Goal: Task Accomplishment & Management: Manage account settings

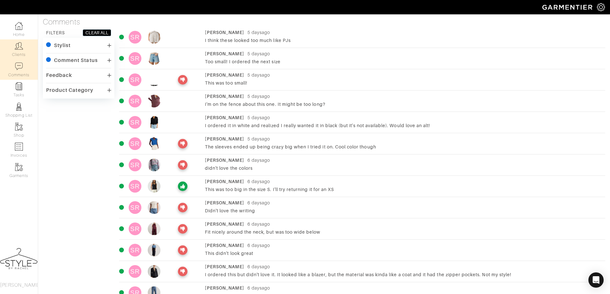
click at [12, 49] on link "Clients" at bounding box center [19, 49] width 38 height 20
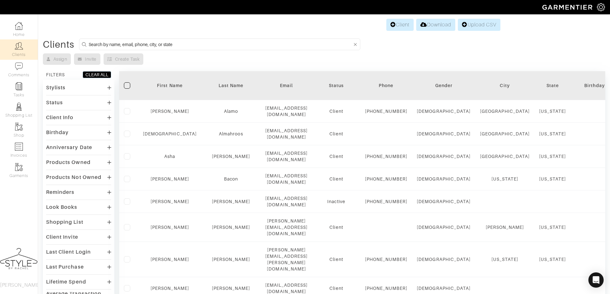
click at [177, 44] on input at bounding box center [221, 44] width 264 height 8
type input "sara"
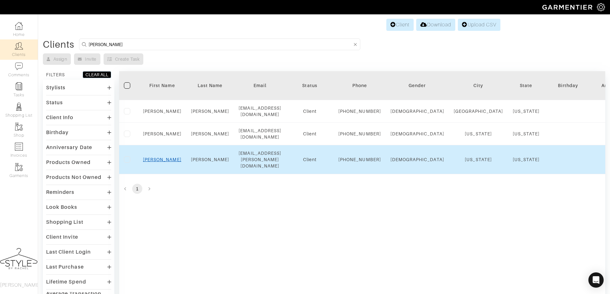
click at [158, 162] on link "[PERSON_NAME]" at bounding box center [162, 159] width 38 height 5
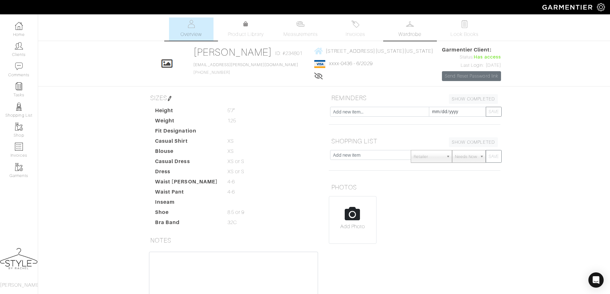
click at [412, 27] on img at bounding box center [410, 24] width 8 height 8
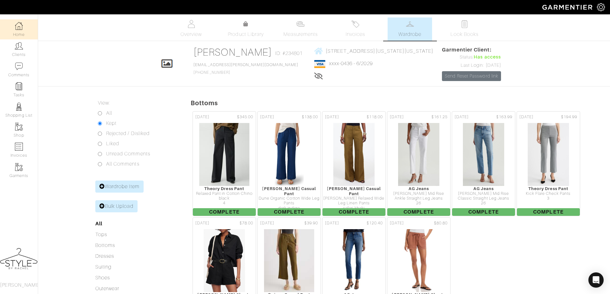
click at [19, 27] on img at bounding box center [19, 26] width 8 height 8
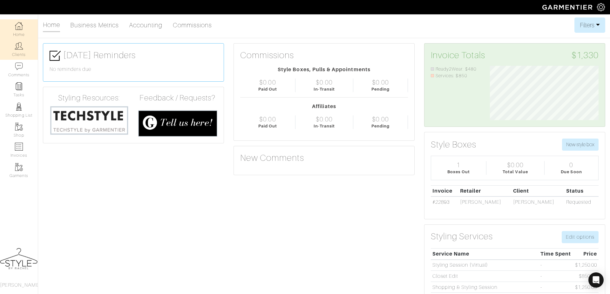
click at [13, 49] on link "Clients" at bounding box center [19, 49] width 38 height 20
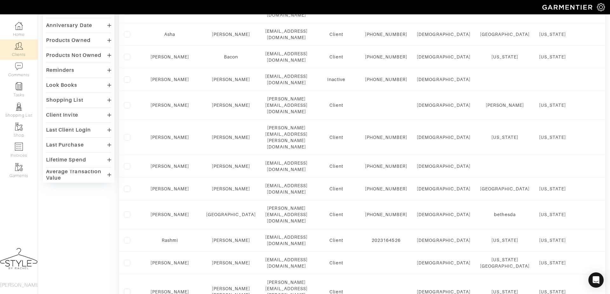
scroll to position [123, 0]
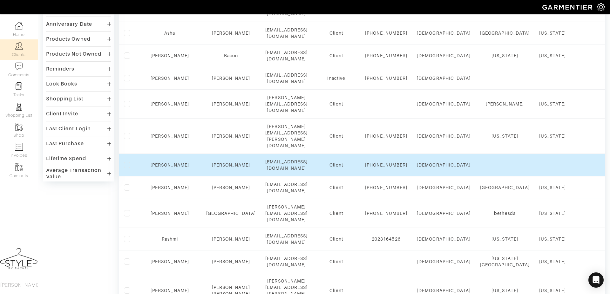
click at [159, 162] on div "[PERSON_NAME]" at bounding box center [170, 165] width 54 height 6
click at [159, 162] on link "[PERSON_NAME]" at bounding box center [170, 164] width 38 height 5
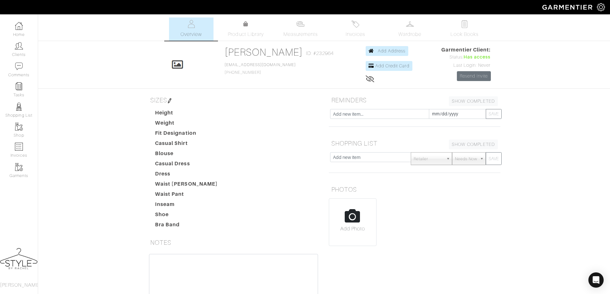
click at [362, 42] on div "[PERSON_NAME] Overview Overview Measurements Product Library Invoices Wardrobe …" at bounding box center [305, 187] width 610 height 340
click at [360, 37] on span "Invoices" at bounding box center [355, 35] width 19 height 8
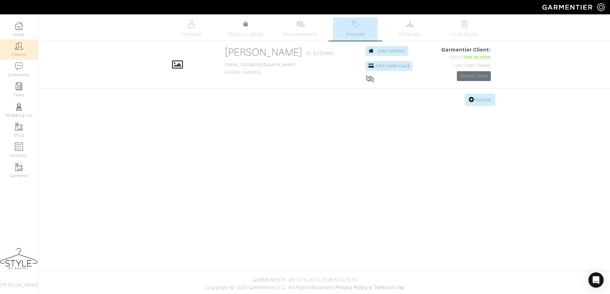
click at [17, 57] on link "Clients" at bounding box center [19, 49] width 38 height 20
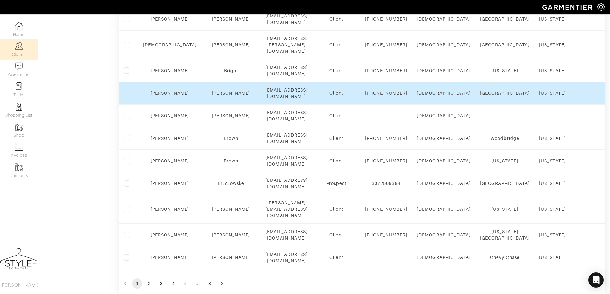
scroll to position [480, 0]
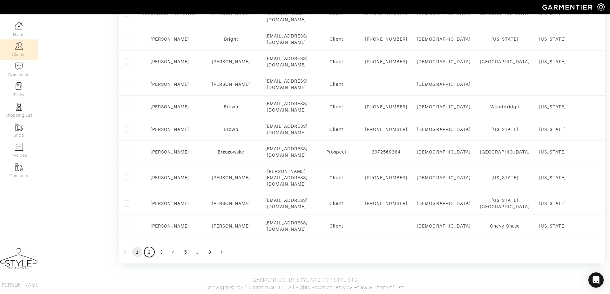
click at [149, 252] on button "2" at bounding box center [149, 252] width 10 height 10
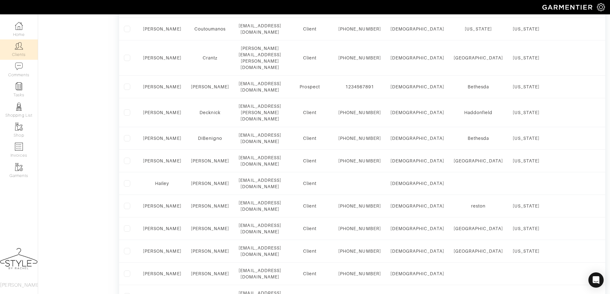
scroll to position [453, 0]
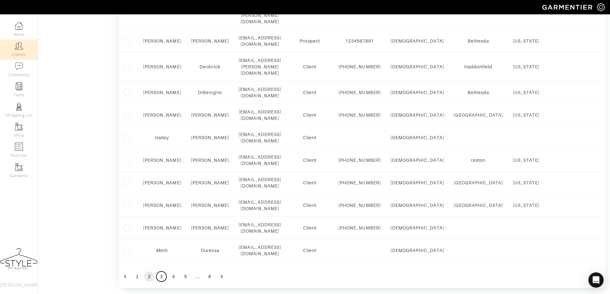
click at [161, 271] on button "3" at bounding box center [161, 276] width 10 height 10
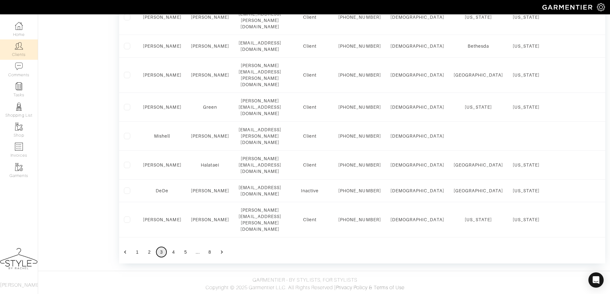
scroll to position [571, 0]
click at [175, 256] on button "4" at bounding box center [173, 252] width 10 height 10
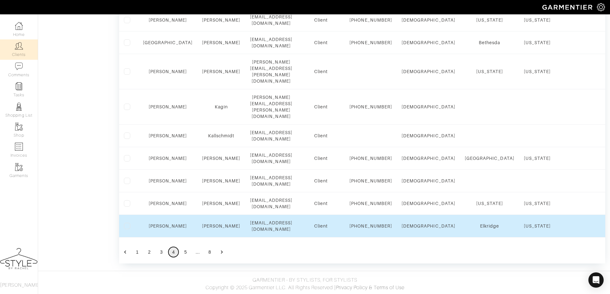
scroll to position [569, 0]
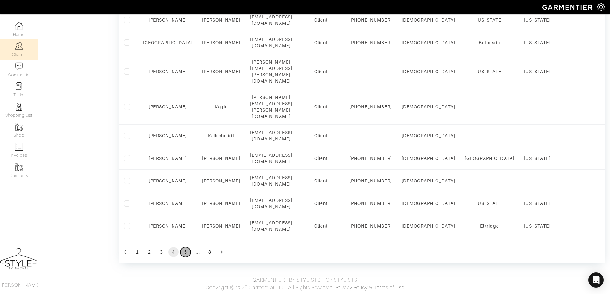
click at [184, 253] on button "5" at bounding box center [186, 252] width 10 height 10
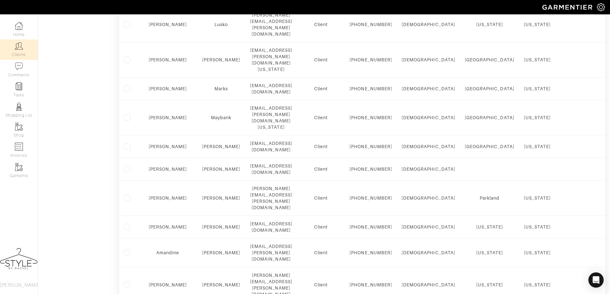
scroll to position [423, 0]
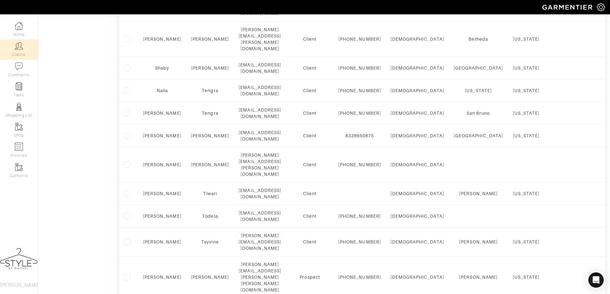
scroll to position [438, 0]
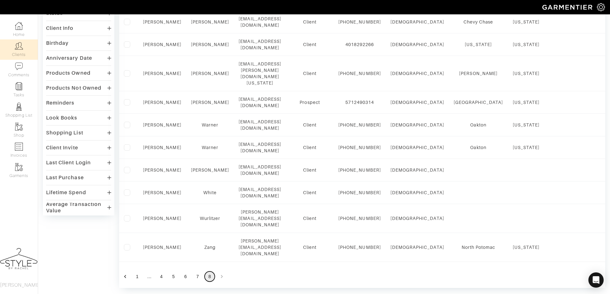
scroll to position [0, 0]
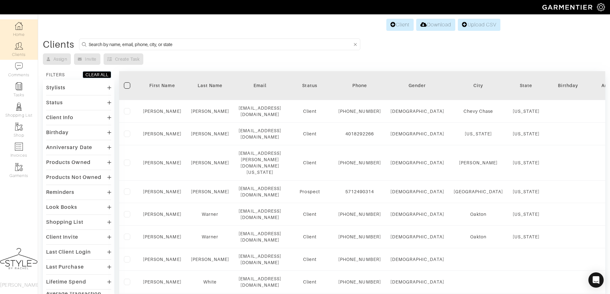
click at [15, 35] on link "Home" at bounding box center [19, 29] width 38 height 20
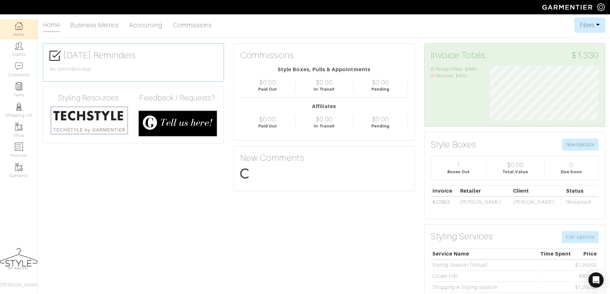
scroll to position [54, 118]
